Goal: Task Accomplishment & Management: Use online tool/utility

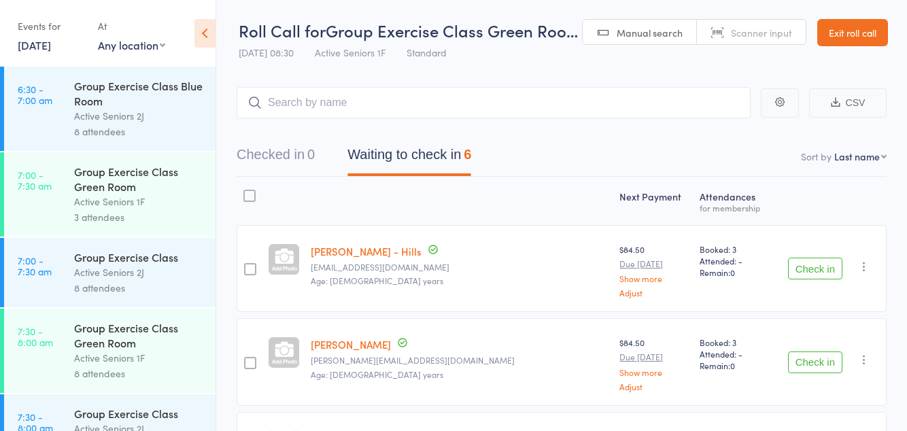
click at [814, 258] on button "Check in" at bounding box center [815, 269] width 54 height 22
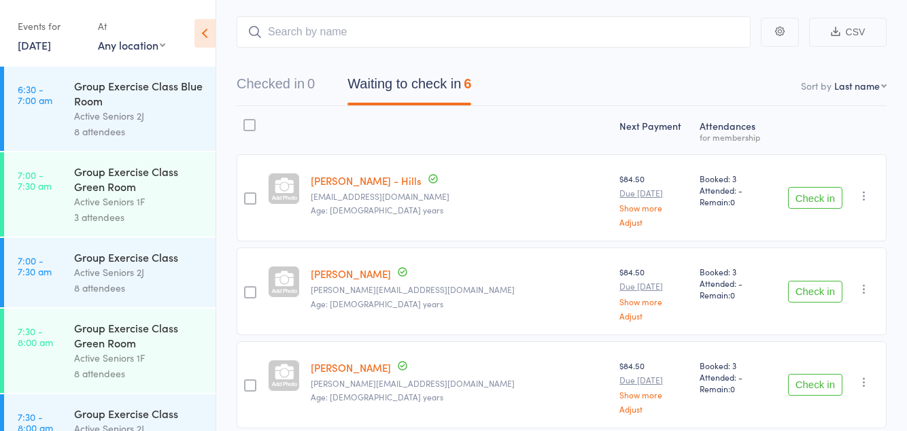
scroll to position [71, 0]
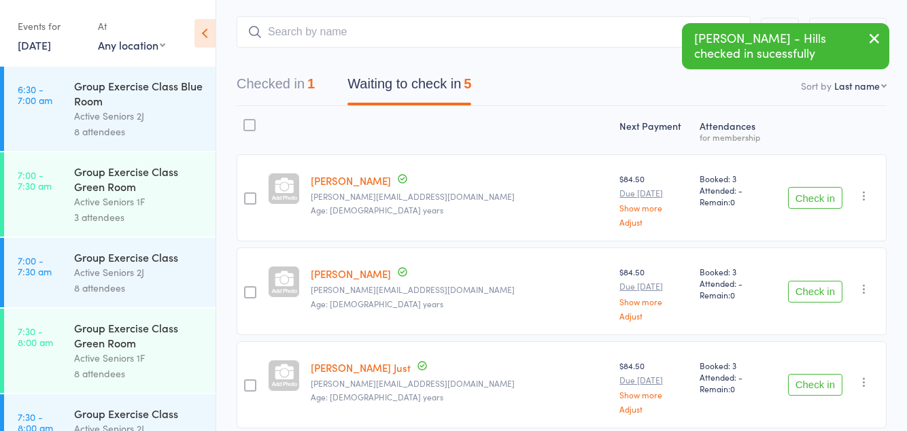
click at [821, 206] on button "Check in" at bounding box center [815, 198] width 54 height 22
click at [814, 202] on button "Check in" at bounding box center [815, 198] width 54 height 22
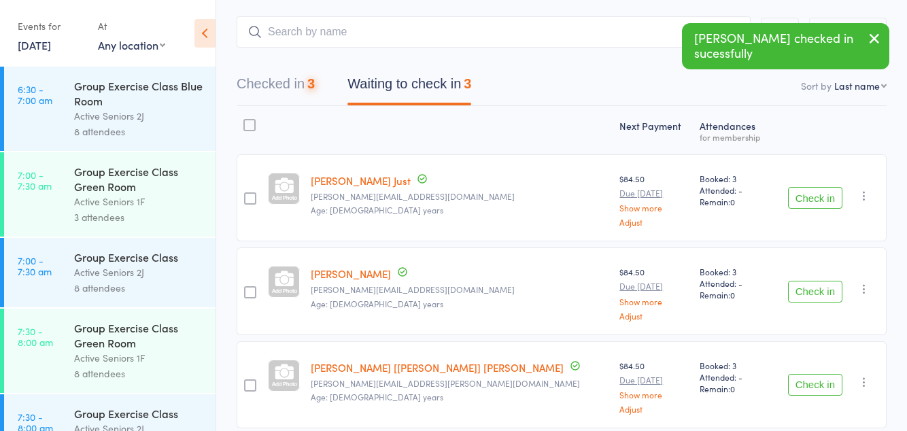
scroll to position [62, 0]
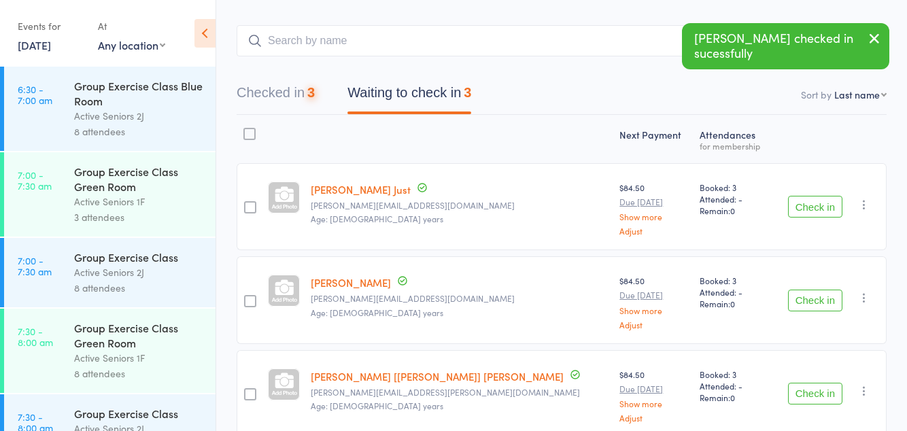
click at [813, 209] on button "Check in" at bounding box center [815, 207] width 54 height 22
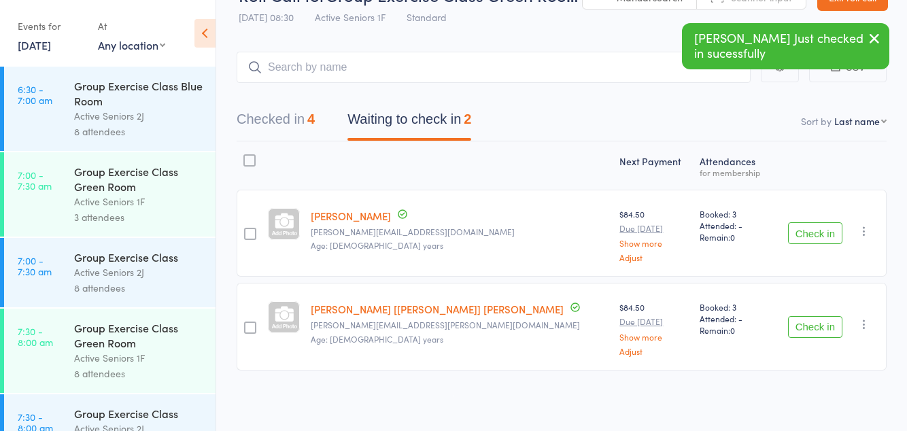
scroll to position [0, 0]
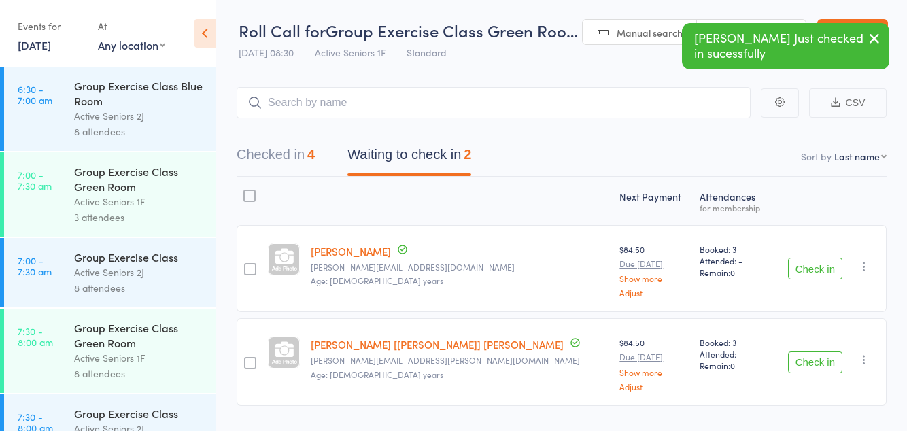
click at [813, 218] on div "Next Payment Atten­dances for membership [PERSON_NAME] [PERSON_NAME][EMAIL_ADDR…" at bounding box center [562, 294] width 650 height 235
click at [799, 269] on button "Check in" at bounding box center [815, 269] width 54 height 22
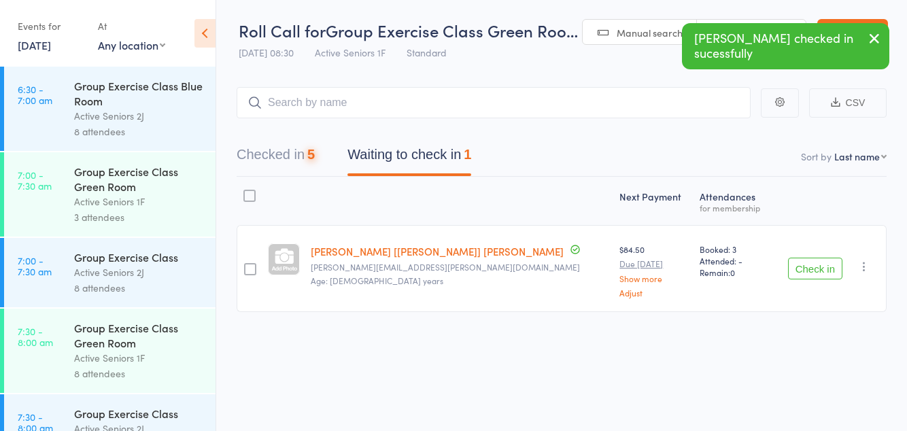
click at [812, 271] on button "Check in" at bounding box center [815, 269] width 54 height 22
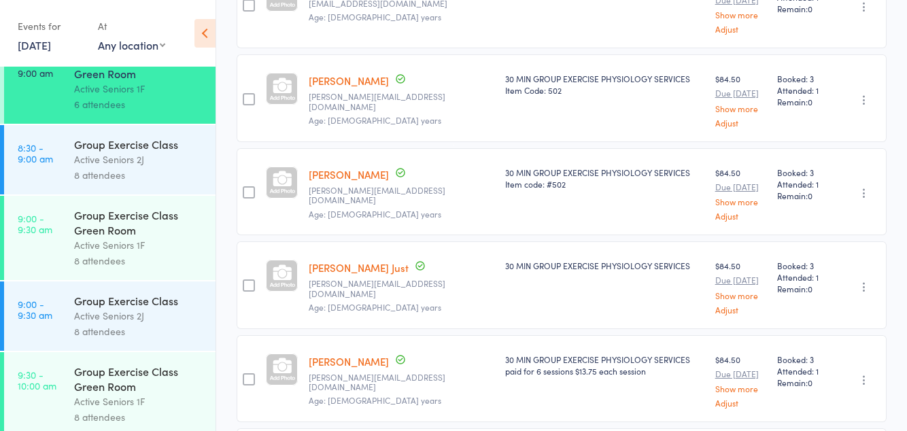
scroll to position [599, 0]
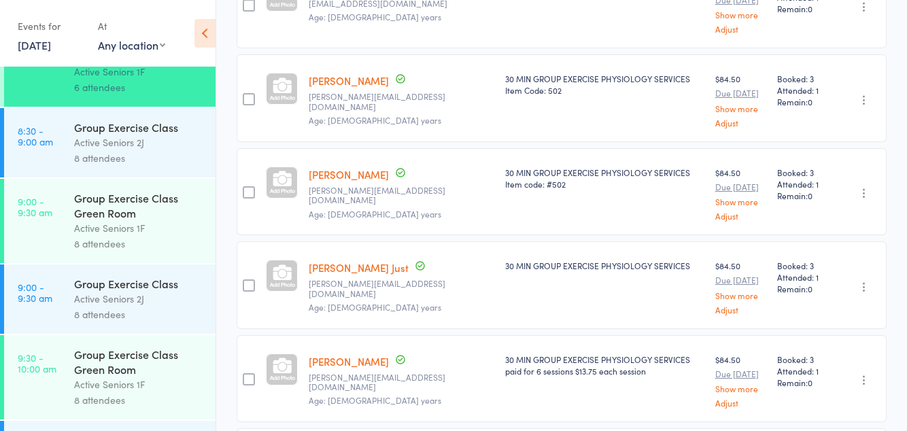
click at [146, 236] on div "Active Seniors 1F" at bounding box center [139, 228] width 130 height 16
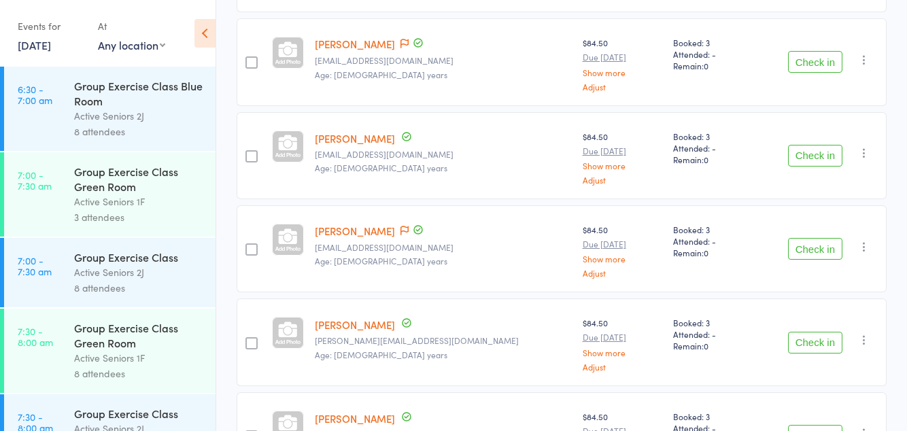
scroll to position [524, 0]
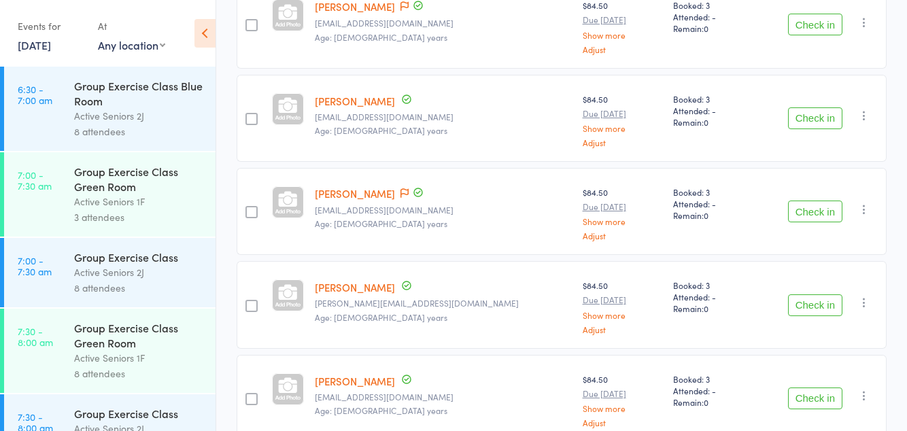
click at [400, 188] on icon at bounding box center [404, 193] width 8 height 10
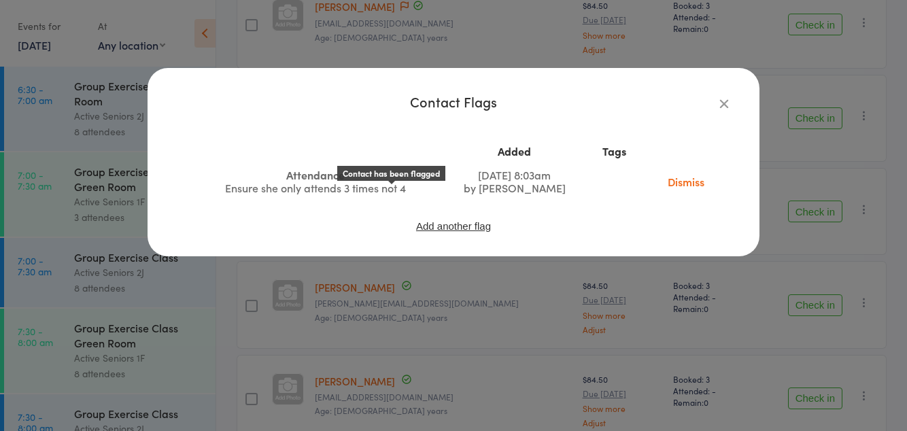
click at [721, 106] on icon "button" at bounding box center [724, 103] width 15 height 15
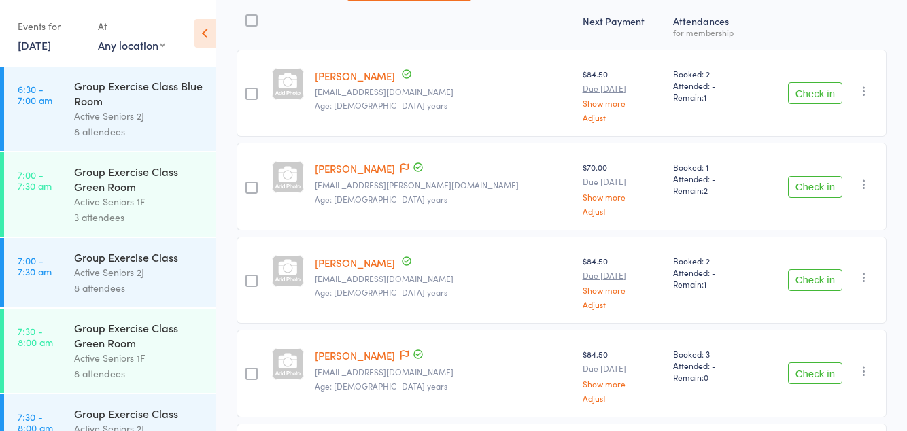
scroll to position [175, 0]
click at [815, 98] on button "Check in" at bounding box center [815, 93] width 54 height 22
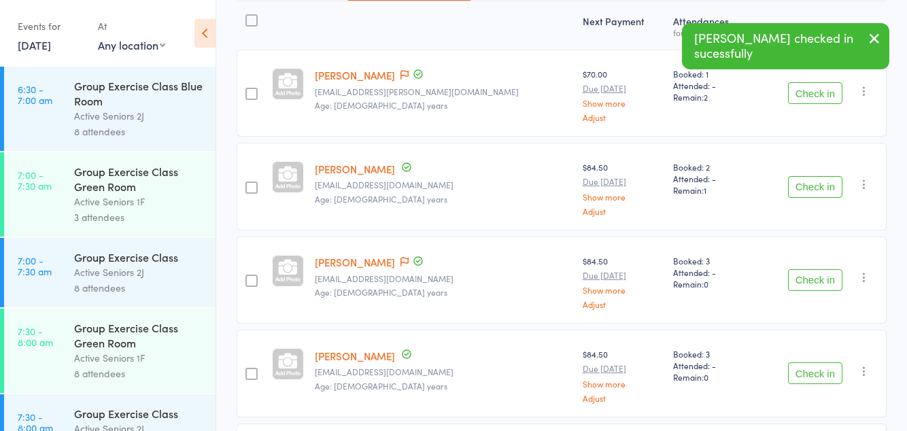
click at [814, 101] on button "Check in" at bounding box center [815, 93] width 54 height 22
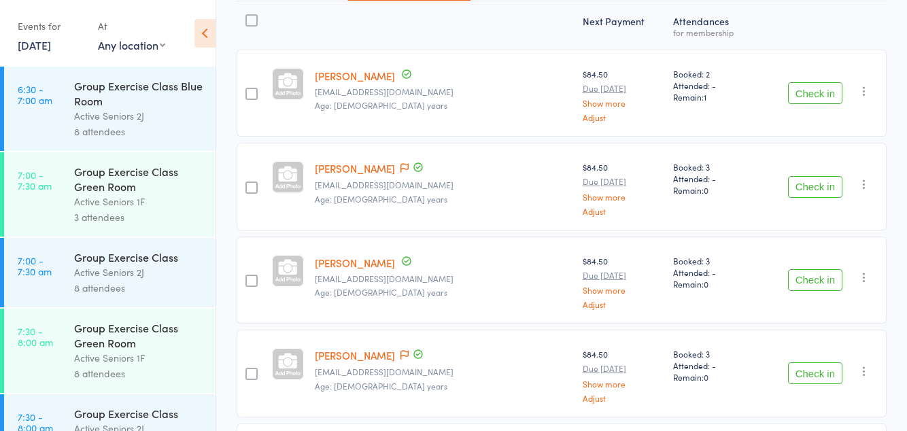
click at [814, 92] on button "Check in" at bounding box center [815, 93] width 54 height 22
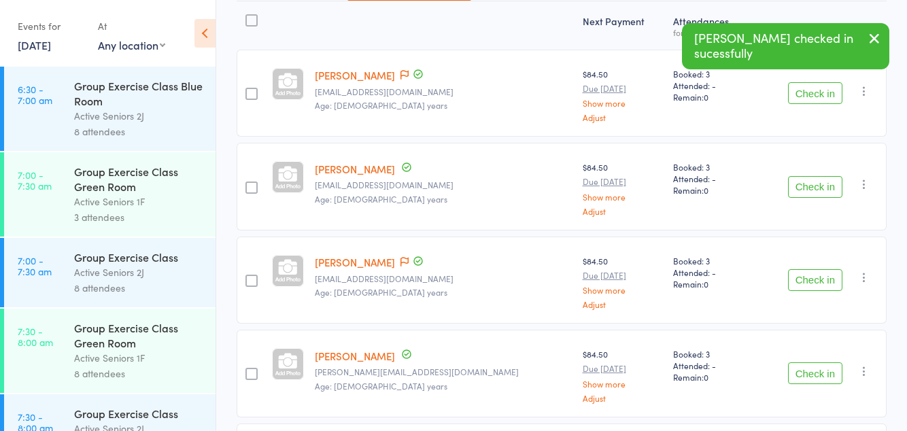
click at [817, 91] on button "Check in" at bounding box center [815, 93] width 54 height 22
click at [812, 102] on button "Check in" at bounding box center [815, 93] width 54 height 22
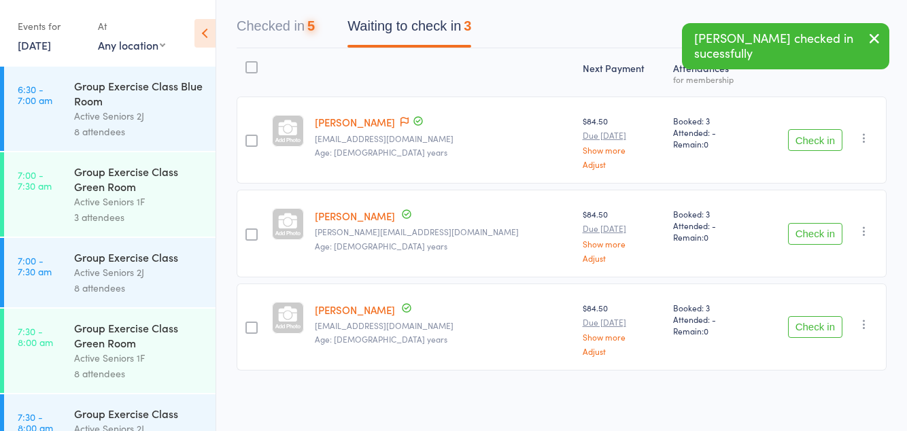
scroll to position [126, 0]
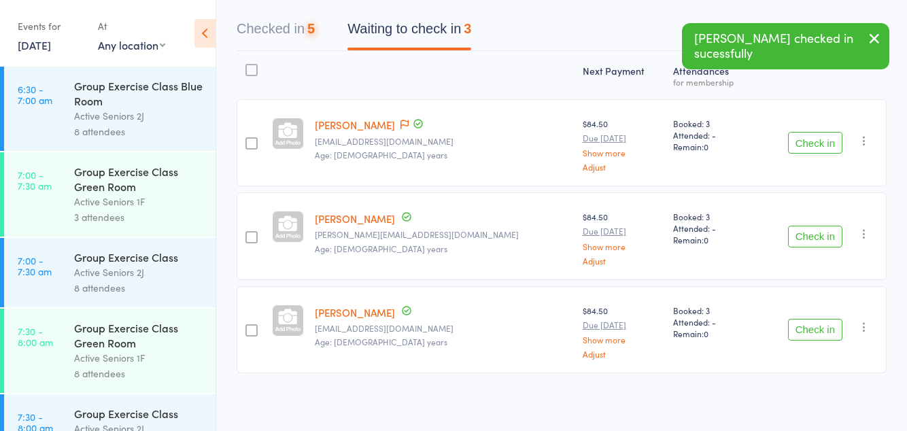
click at [819, 107] on div "Check in Check in Send message Add Note Add Task Add Flag Remove [PERSON_NAME] …" at bounding box center [822, 142] width 130 height 87
click at [817, 151] on button "Check in" at bounding box center [815, 143] width 54 height 22
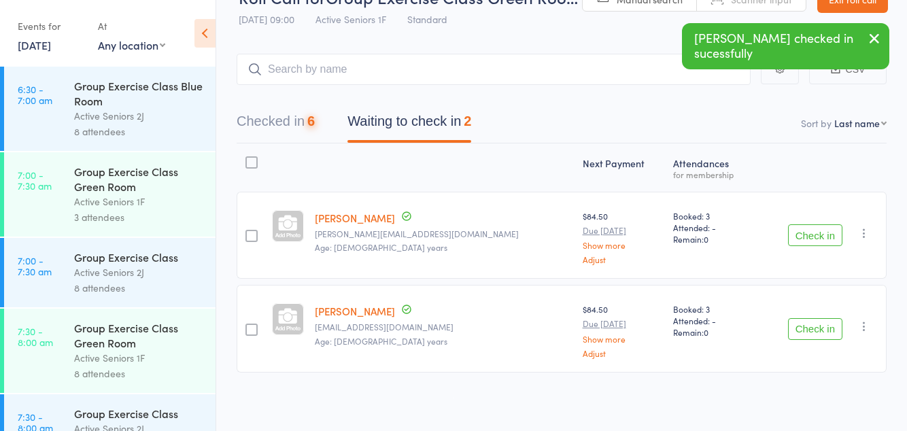
click at [812, 163] on div "Next Payment Atten­dances for membership [PERSON_NAME]-[PERSON_NAME] [PERSON_NA…" at bounding box center [562, 260] width 650 height 235
click at [811, 245] on button "Check in" at bounding box center [815, 235] width 54 height 22
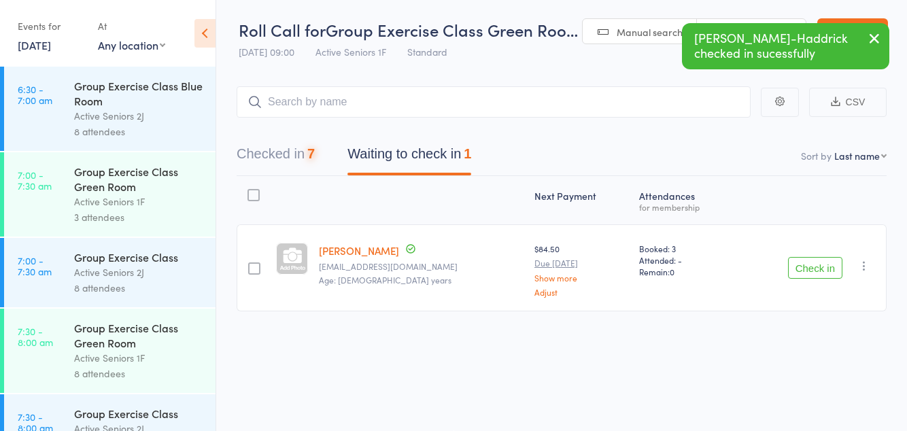
scroll to position [1, 0]
click at [818, 266] on button "Check in" at bounding box center [815, 268] width 54 height 22
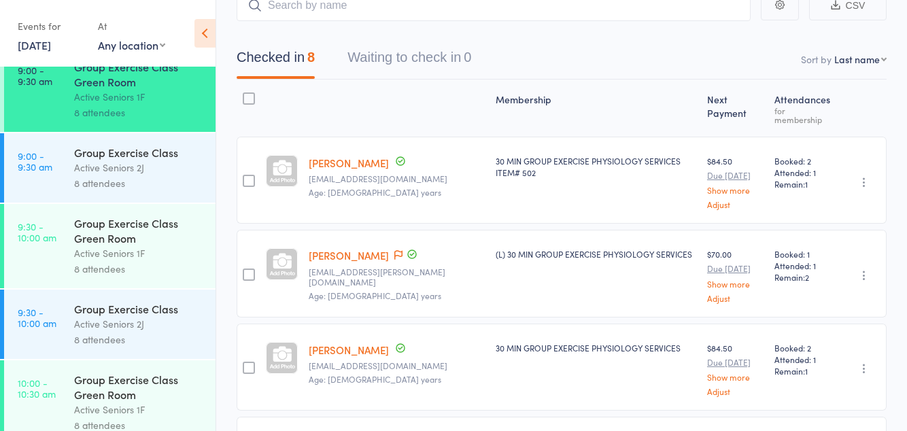
scroll to position [717, 0]
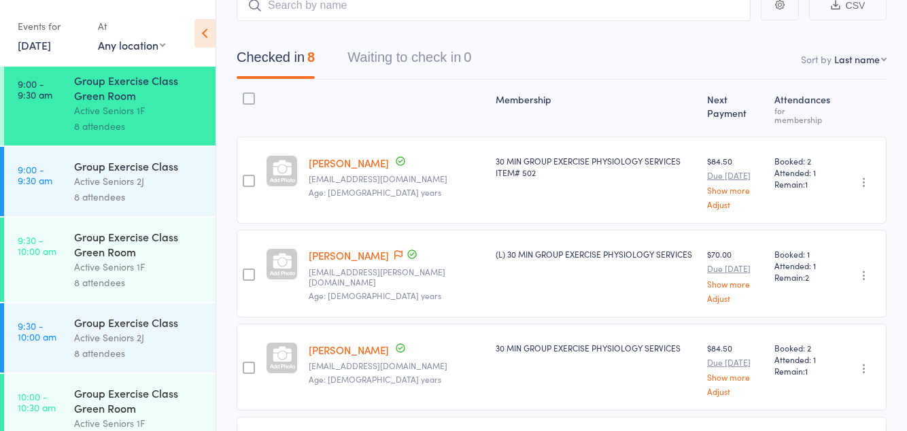
click at [114, 259] on div "Group Exercise Class Green Room" at bounding box center [139, 244] width 130 height 30
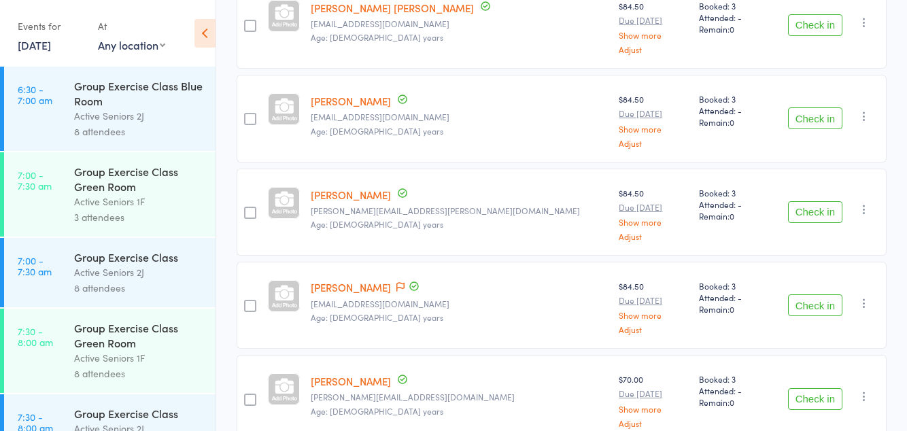
scroll to position [524, 0]
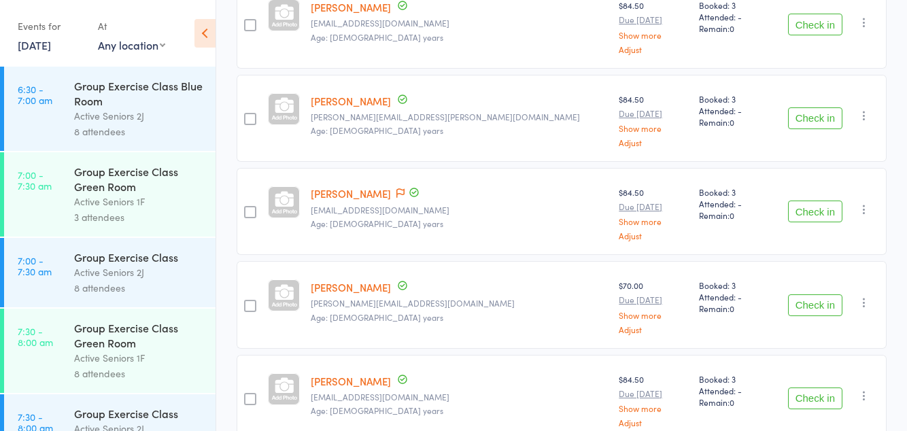
click at [806, 208] on button "Check in" at bounding box center [815, 212] width 54 height 22
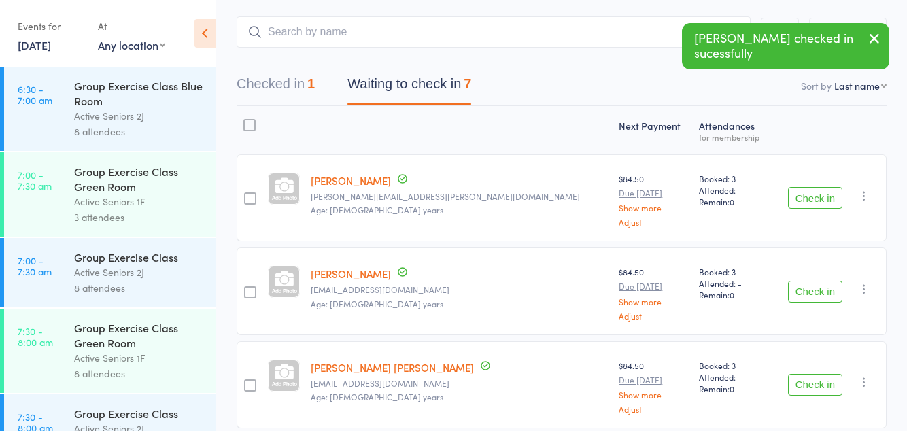
scroll to position [0, 0]
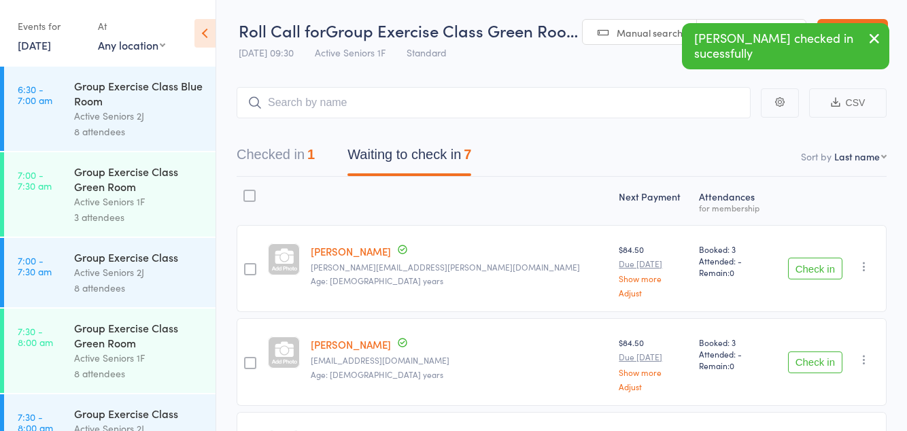
click at [296, 158] on button "Checked in 1" at bounding box center [276, 158] width 78 height 36
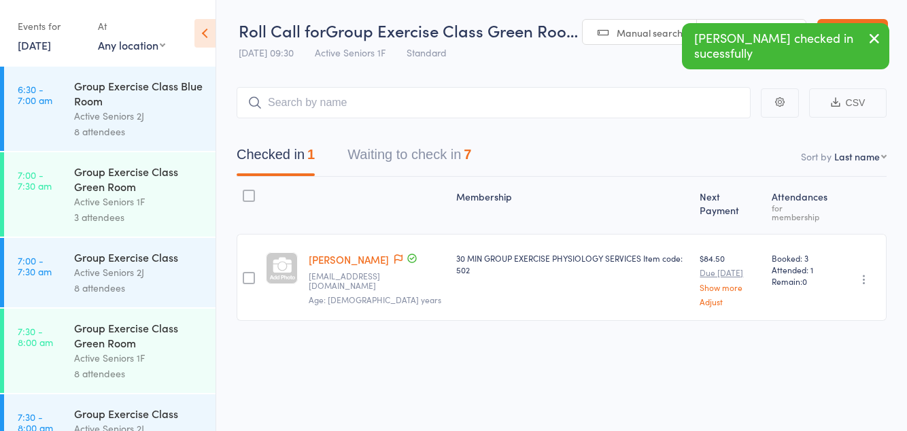
click at [394, 264] on icon at bounding box center [398, 259] width 8 height 10
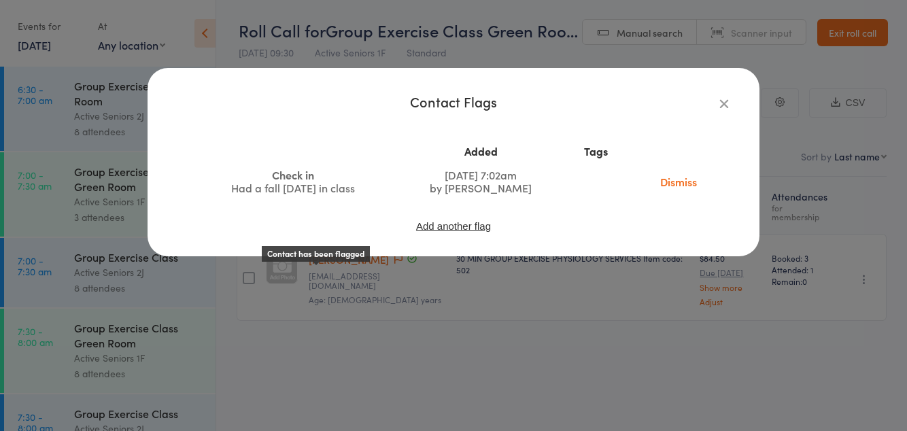
click at [726, 101] on icon "button" at bounding box center [724, 103] width 15 height 15
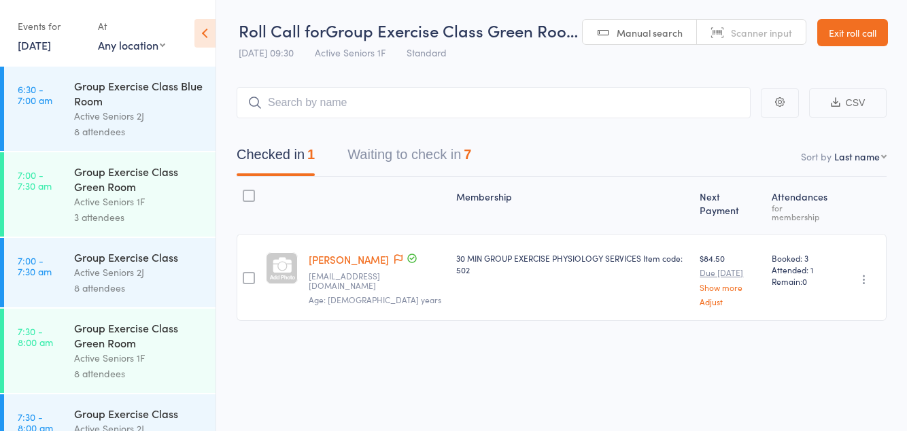
click at [434, 157] on button "Waiting to check in 7" at bounding box center [409, 158] width 124 height 36
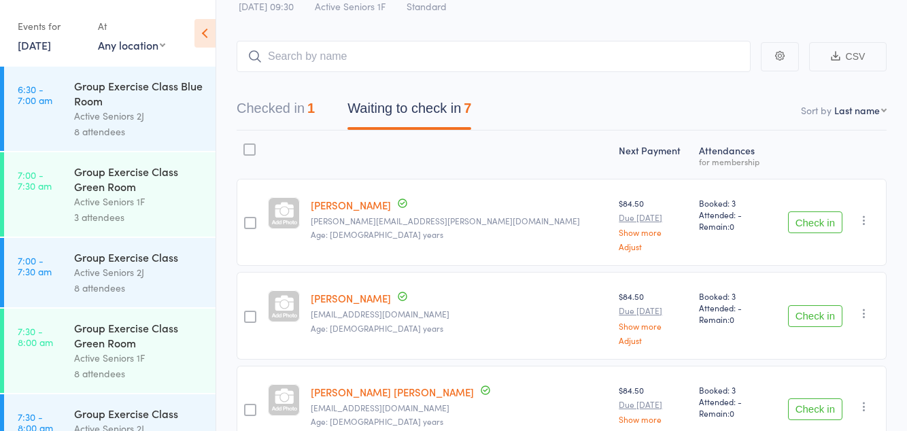
scroll to position [47, 0]
click at [821, 225] on button "Check in" at bounding box center [815, 222] width 54 height 22
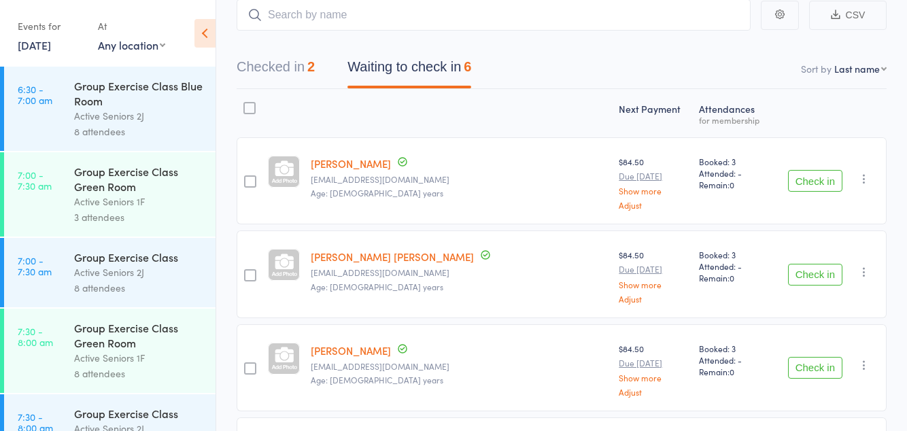
scroll to position [90, 0]
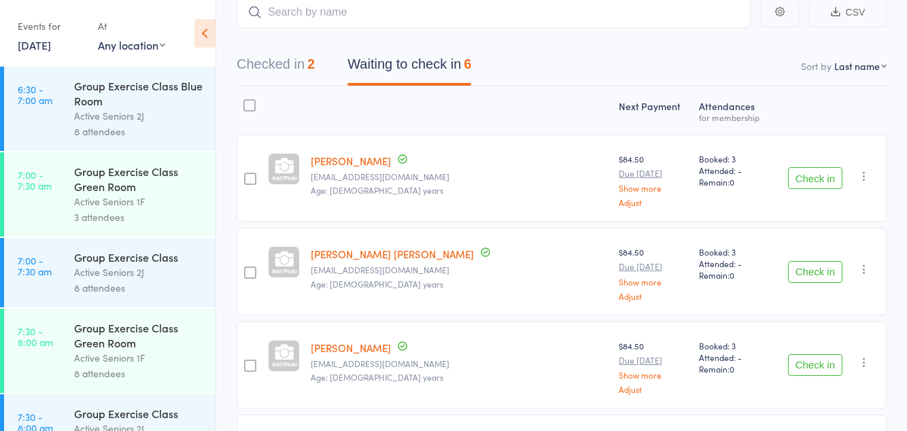
click at [815, 279] on button "Check in" at bounding box center [815, 272] width 54 height 22
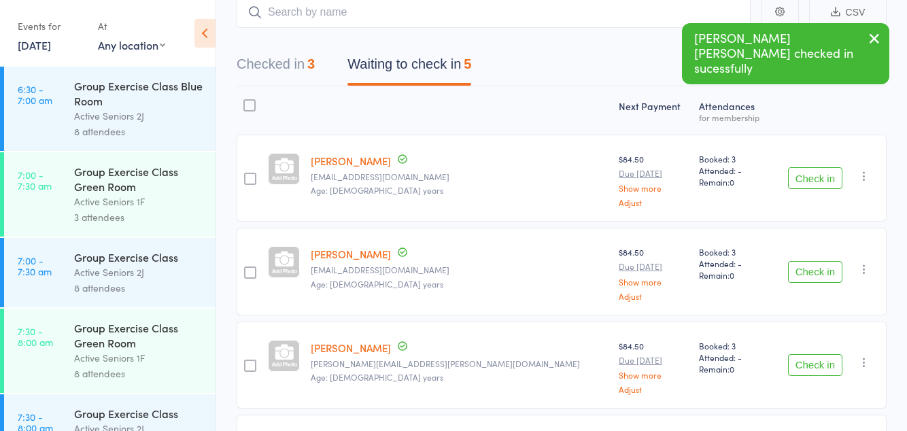
click at [817, 273] on button "Check in" at bounding box center [815, 272] width 54 height 22
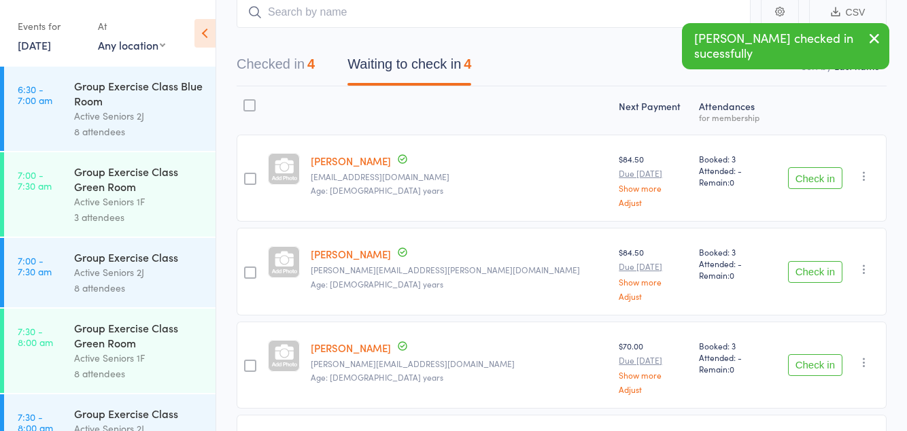
click at [802, 357] on button "Check in" at bounding box center [815, 365] width 54 height 22
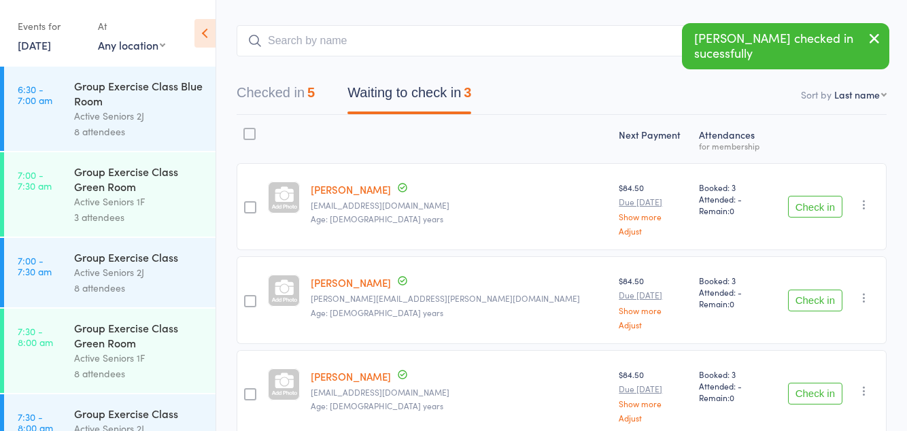
click at [814, 389] on button "Check in" at bounding box center [815, 394] width 54 height 22
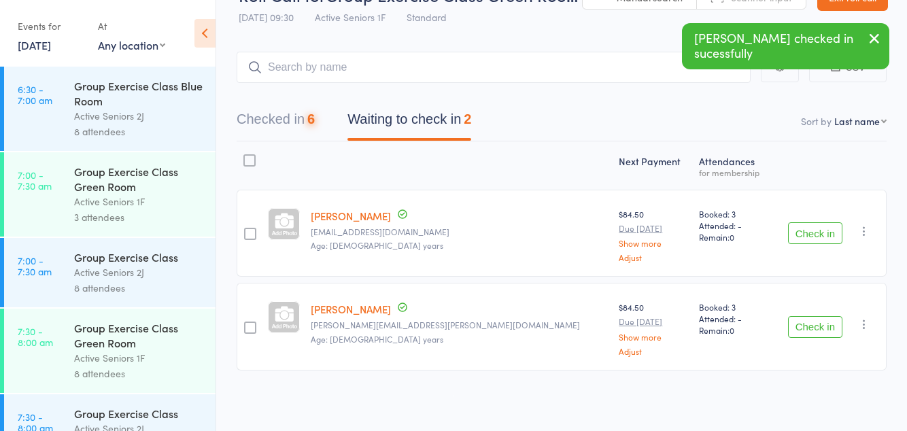
scroll to position [0, 0]
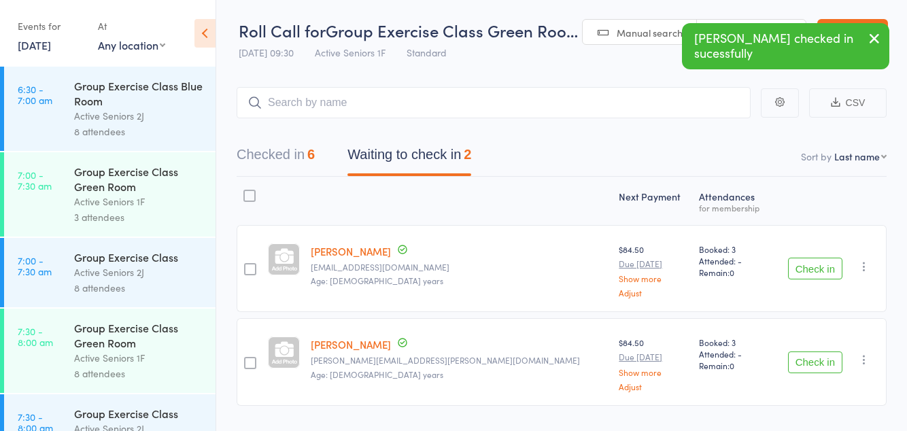
click at [816, 364] on button "Check in" at bounding box center [815, 362] width 54 height 22
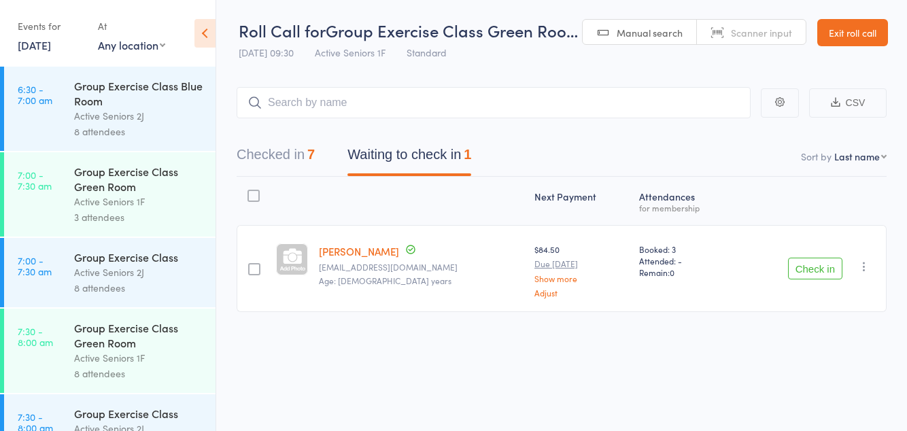
click at [810, 271] on button "Check in" at bounding box center [815, 269] width 54 height 22
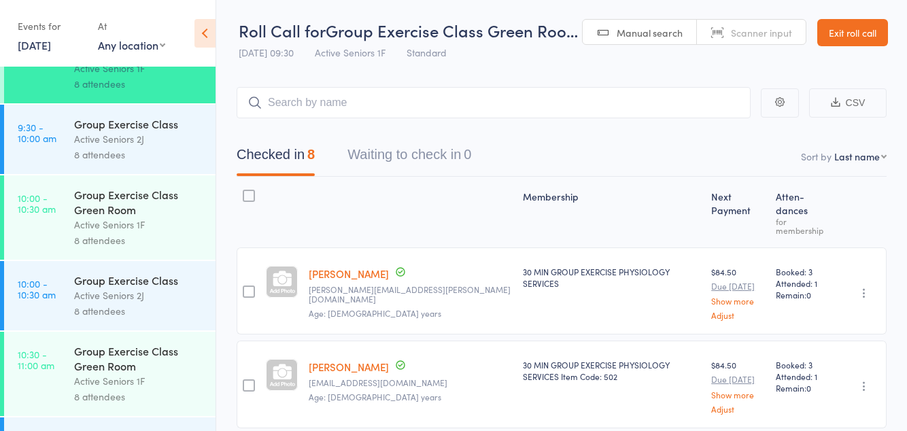
scroll to position [922, 0]
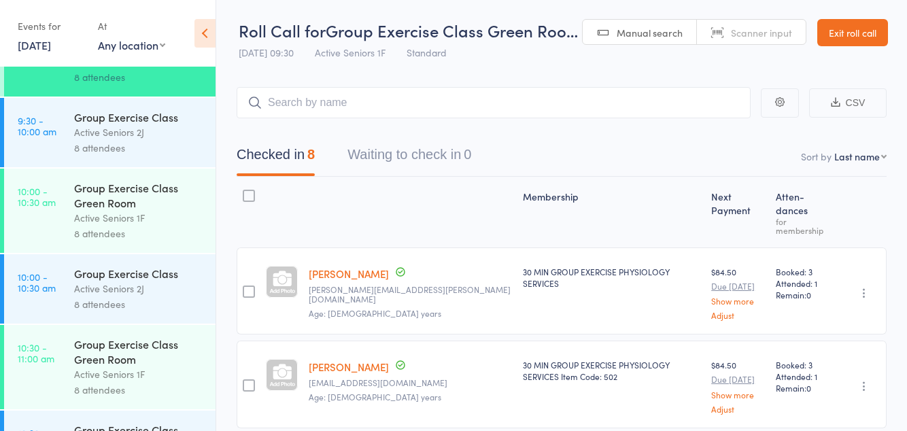
click at [155, 226] on div "Active Seniors 1F" at bounding box center [139, 218] width 130 height 16
